Goal: Information Seeking & Learning: Learn about a topic

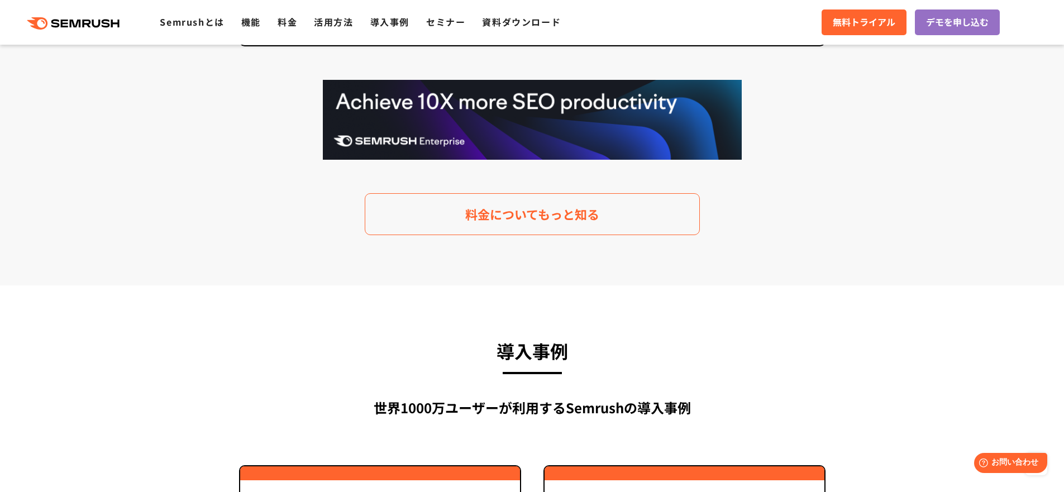
scroll to position [2296, 0]
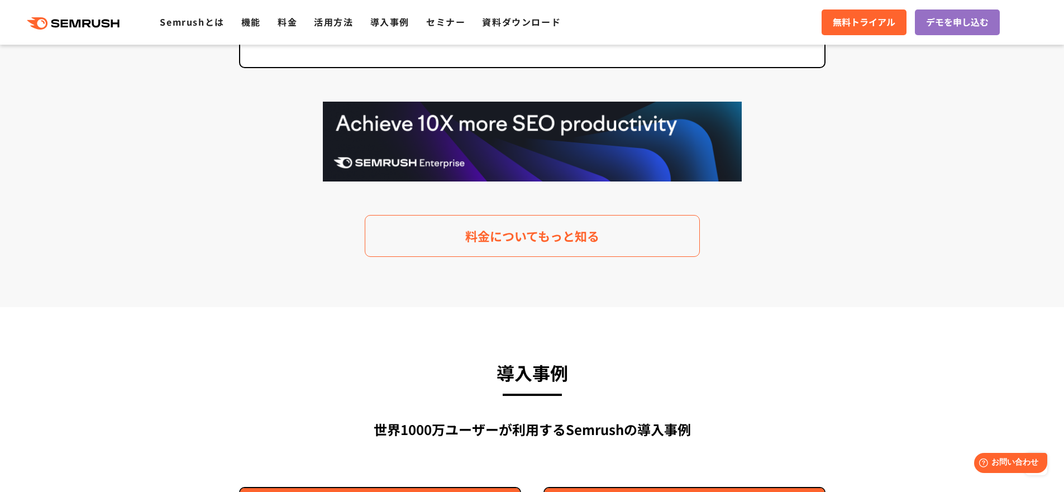
drag, startPoint x: 910, startPoint y: 150, endPoint x: 887, endPoint y: 56, distance: 96.0
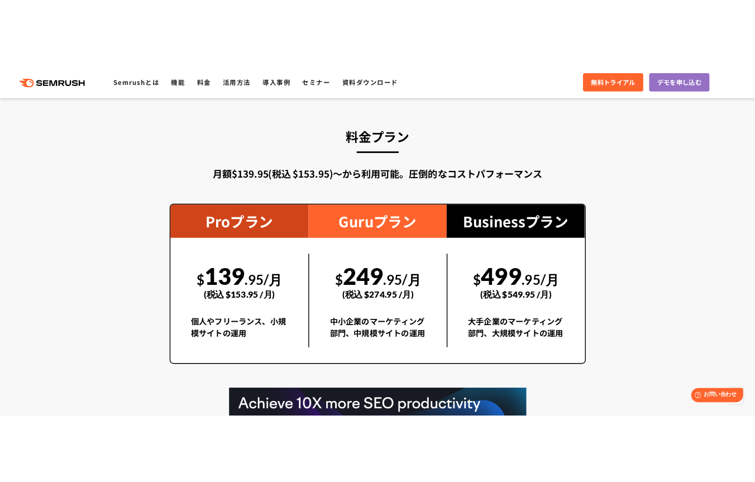
scroll to position [1863, 0]
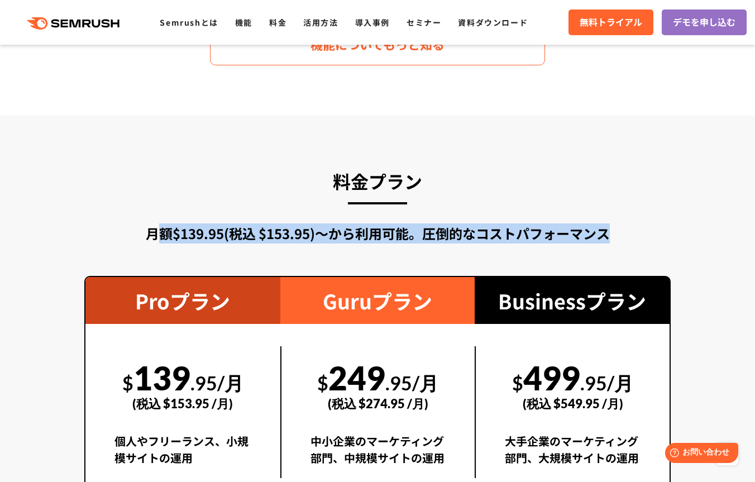
drag, startPoint x: 158, startPoint y: 231, endPoint x: 620, endPoint y: 234, distance: 462.1
click at [619, 234] on div "月額$139.95(税込 $153.95)〜から利用可能。圧倒的なコストパフォーマンス" at bounding box center [377, 233] width 587 height 20
click at [620, 234] on div "月額$139.95(税込 $153.95)〜から利用可能。圧倒的なコストパフォーマンス" at bounding box center [377, 233] width 587 height 20
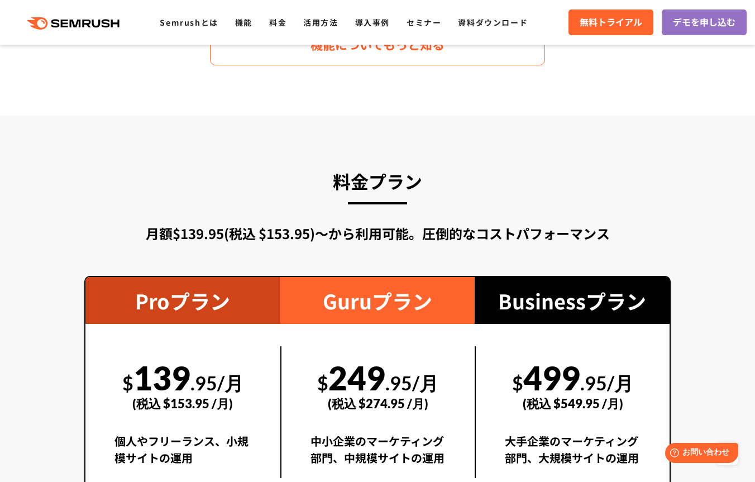
click at [582, 238] on div "月額$139.95(税込 $153.95)〜から利用可能。圧倒的なコストパフォーマンス" at bounding box center [377, 233] width 587 height 20
drag, startPoint x: 423, startPoint y: 233, endPoint x: 660, endPoint y: 237, distance: 237.5
click at [660, 237] on div "月額$139.95(税込 $153.95)〜から利用可能。圧倒的なコストパフォーマンス" at bounding box center [377, 233] width 587 height 20
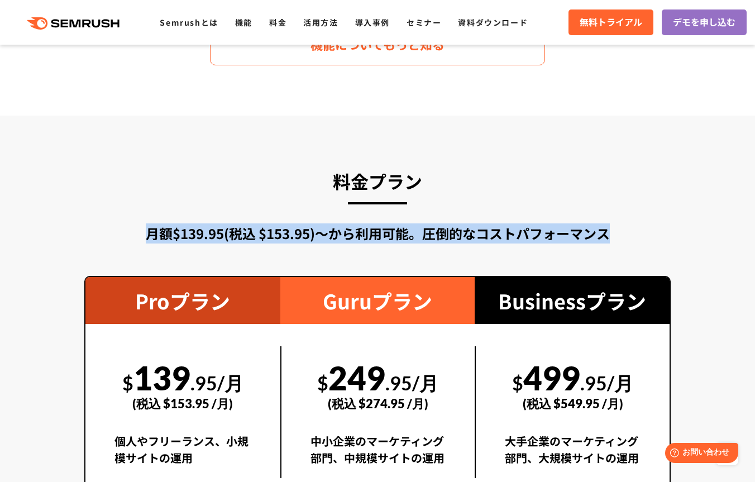
drag, startPoint x: 639, startPoint y: 237, endPoint x: 106, endPoint y: 232, distance: 533.1
click at [106, 232] on div "月額$139.95(税込 $153.95)〜から利用可能。圧倒的なコストパフォーマンス" at bounding box center [377, 233] width 587 height 20
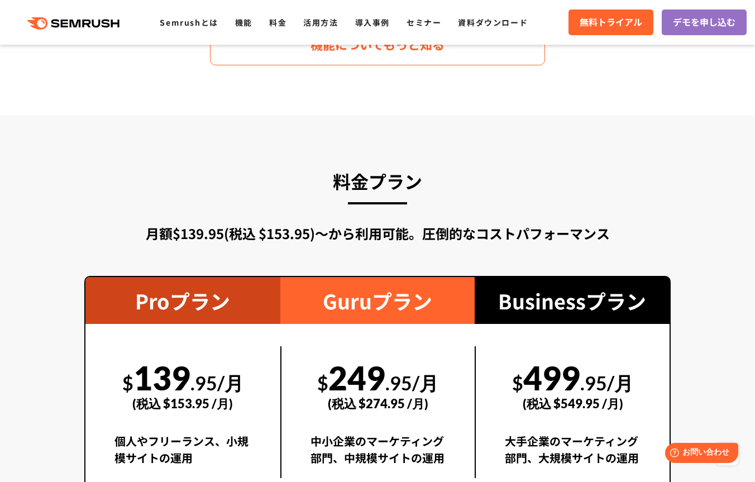
click at [329, 241] on div "月額$139.95(税込 $153.95)〜から利用可能。圧倒的なコストパフォーマンス" at bounding box center [377, 233] width 587 height 20
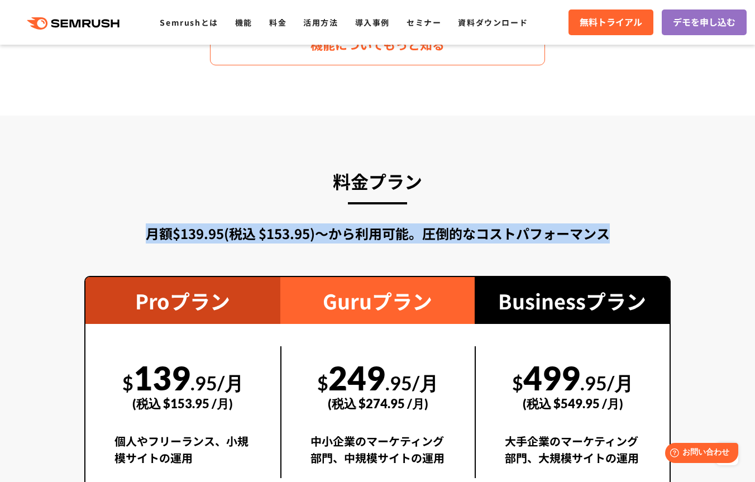
drag, startPoint x: 131, startPoint y: 232, endPoint x: 629, endPoint y: 236, distance: 497.9
click at [624, 237] on div "月額$139.95(税込 $153.95)〜から利用可能。圧倒的なコストパフォーマンス" at bounding box center [377, 233] width 587 height 20
click at [637, 236] on div "月額$139.95(税込 $153.95)〜から利用可能。圧倒的なコストパフォーマンス" at bounding box center [377, 233] width 587 height 20
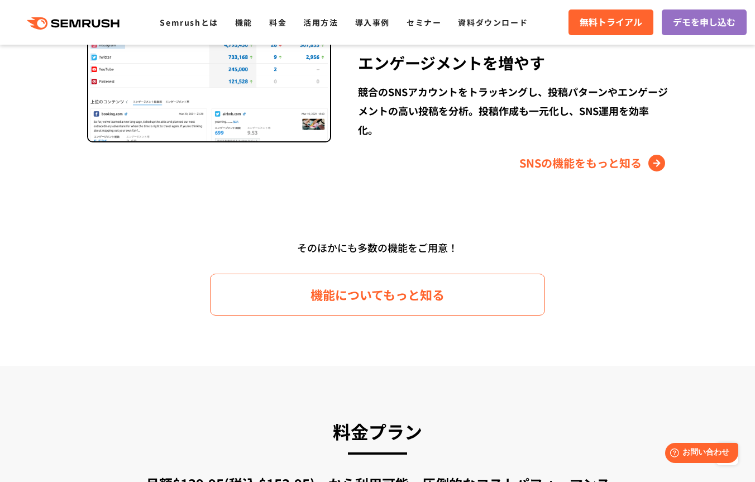
scroll to position [1319, 0]
